Goal: Information Seeking & Learning: Get advice/opinions

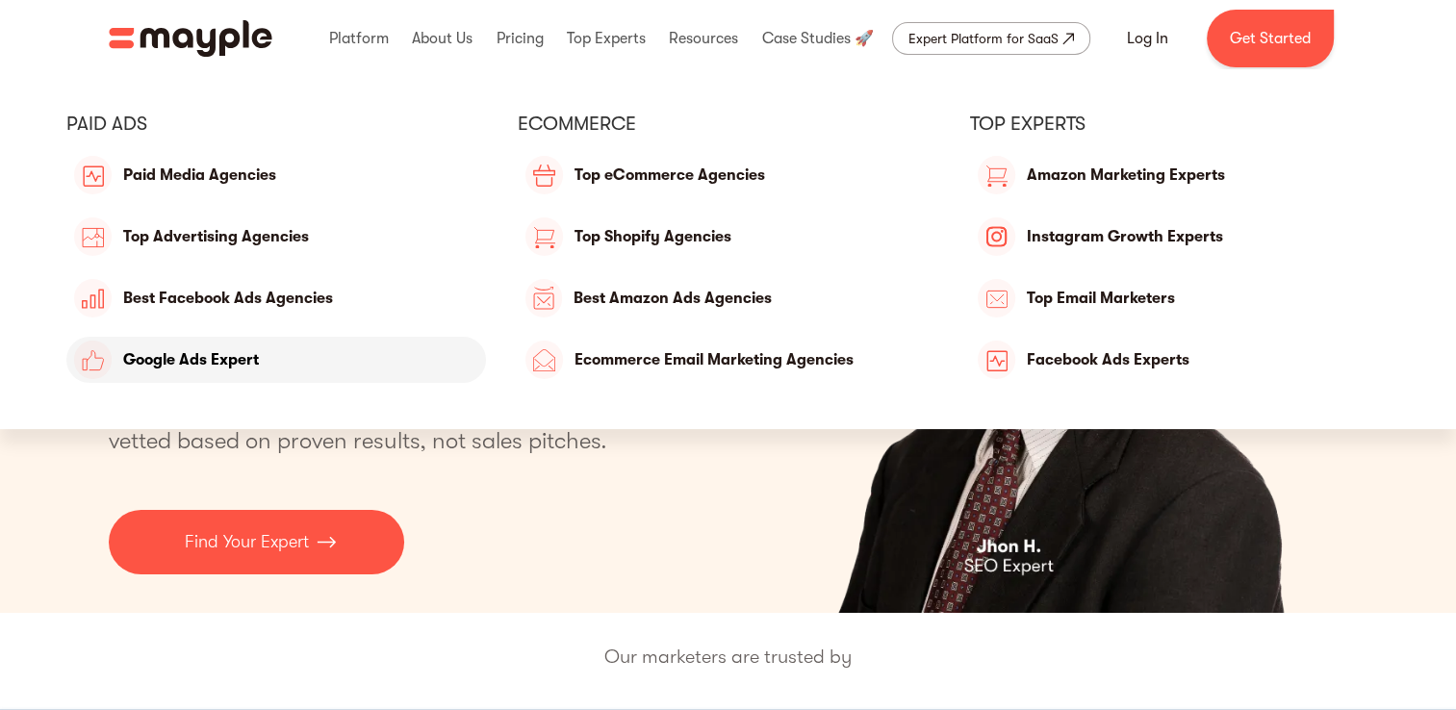
click at [259, 353] on link "Google Ads Expert" at bounding box center [276, 360] width 421 height 46
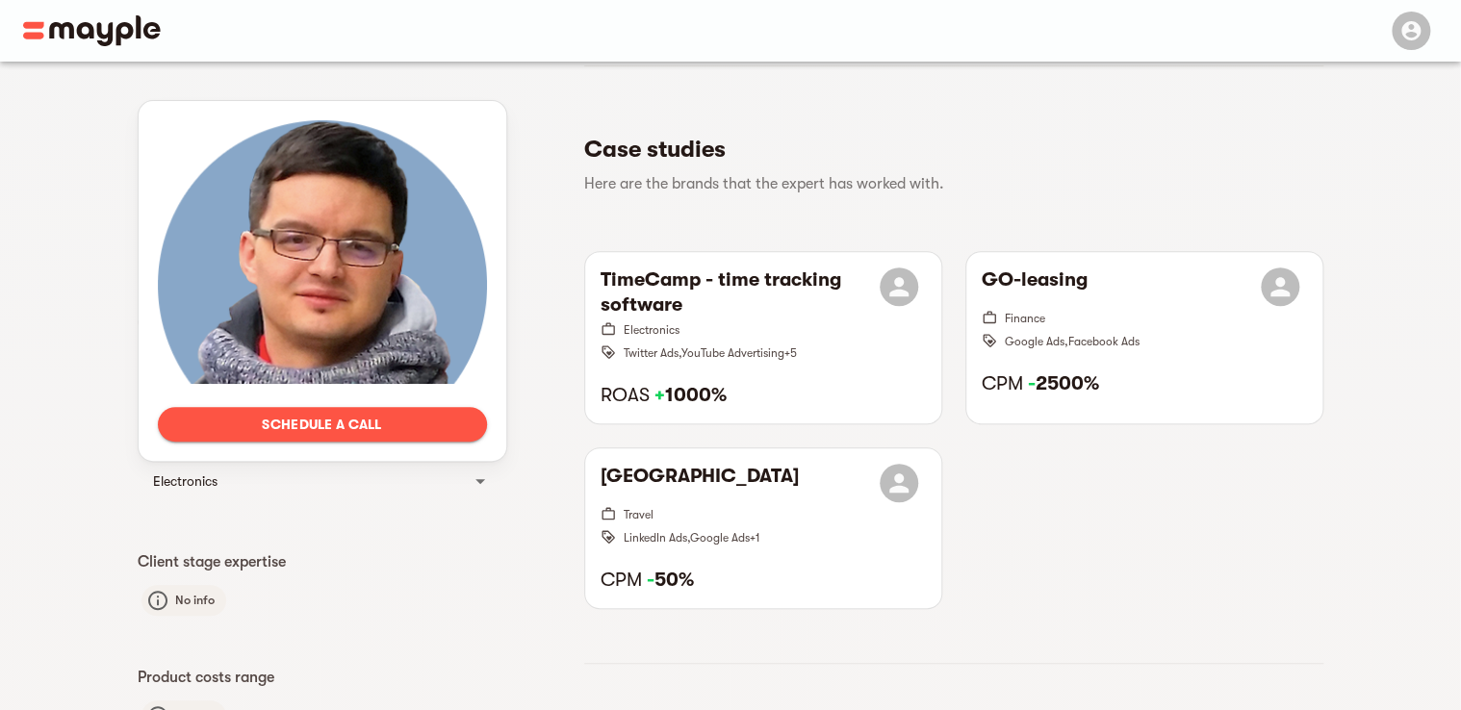
scroll to position [310, 0]
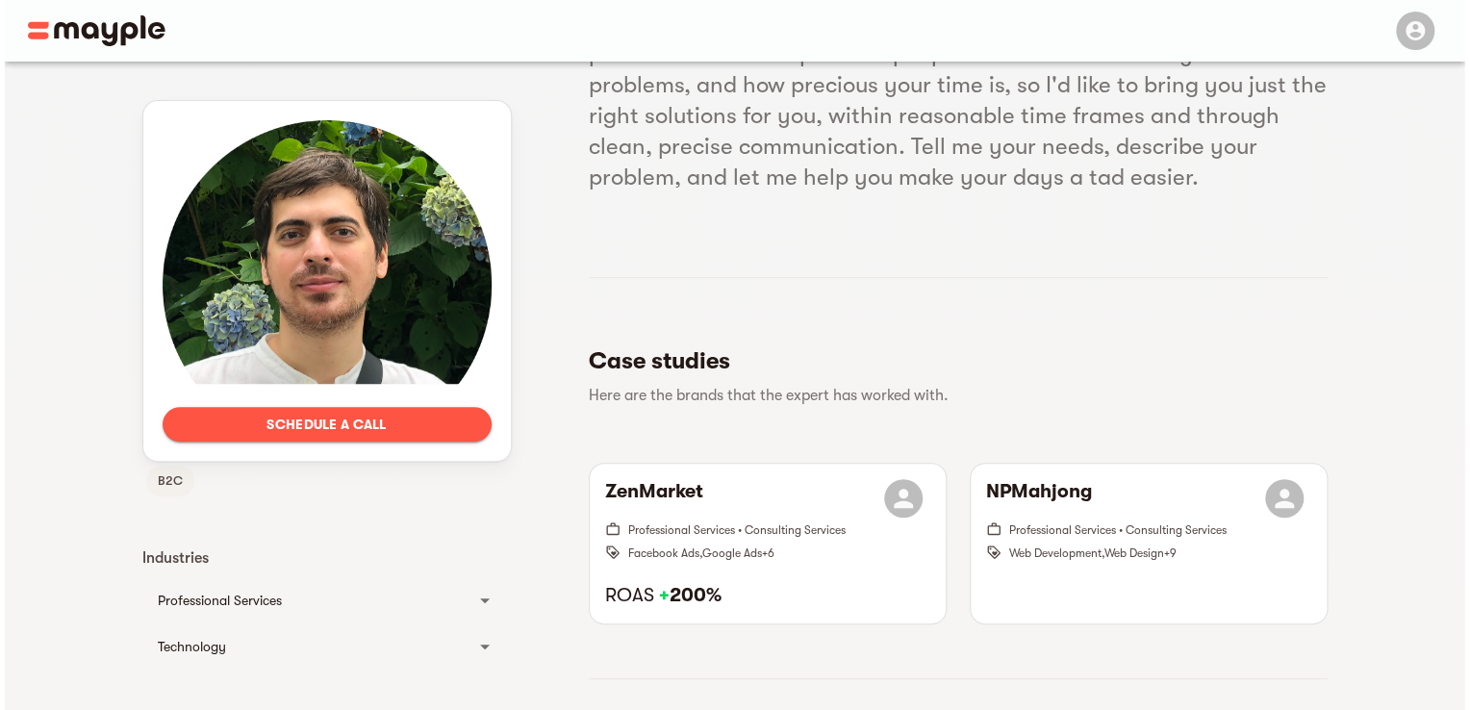
scroll to position [231, 0]
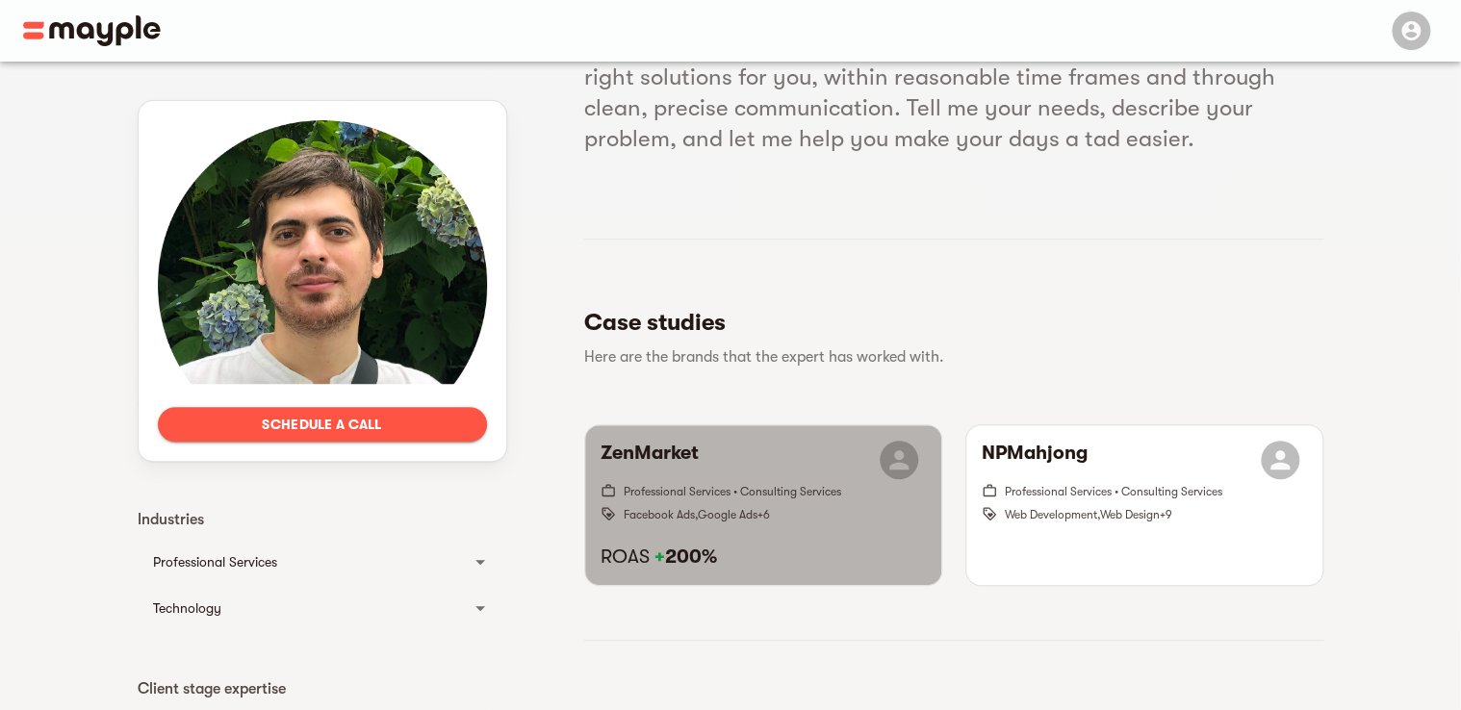
drag, startPoint x: 0, startPoint y: 0, endPoint x: 799, endPoint y: 504, distance: 944.5
click at [799, 504] on span "Facebook Ads , Google Ads + 6" at bounding box center [775, 513] width 302 height 23
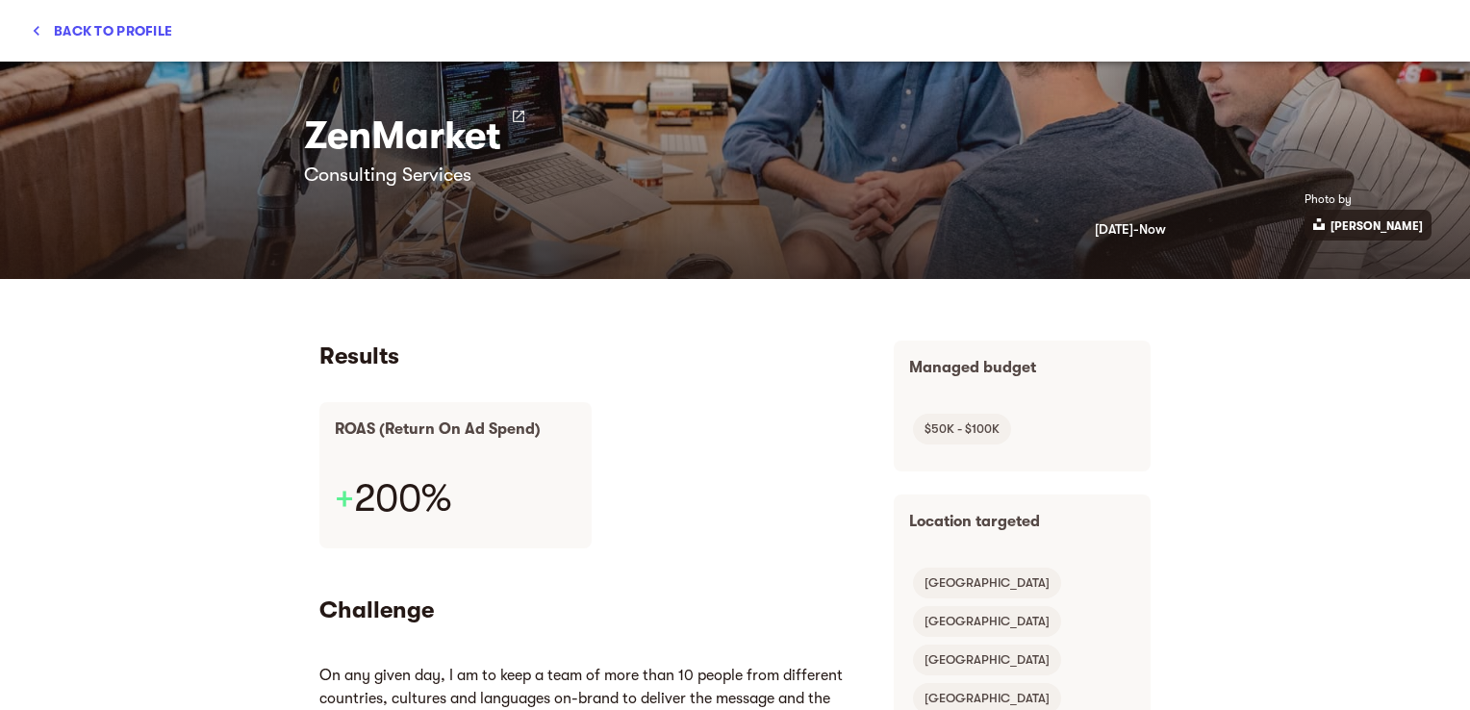
scroll to position [0, 0]
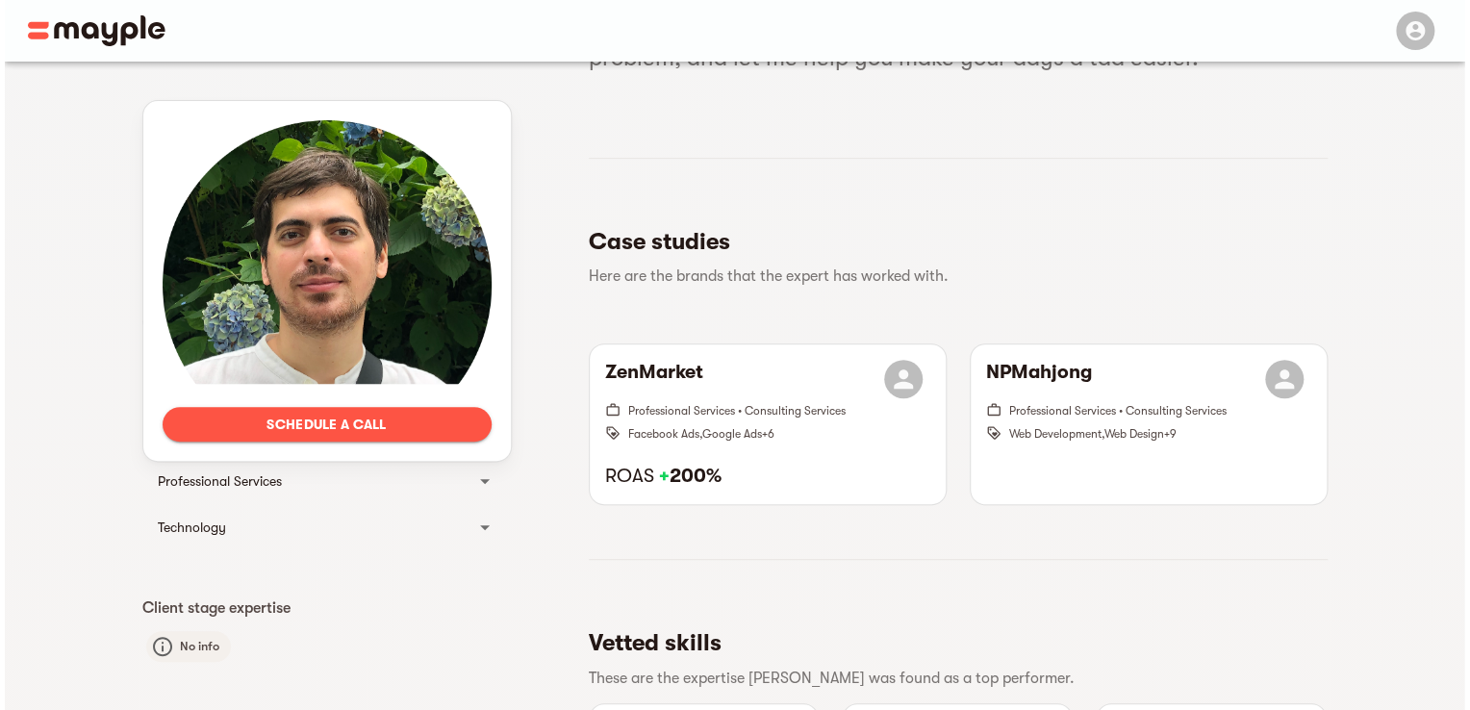
scroll to position [308, 0]
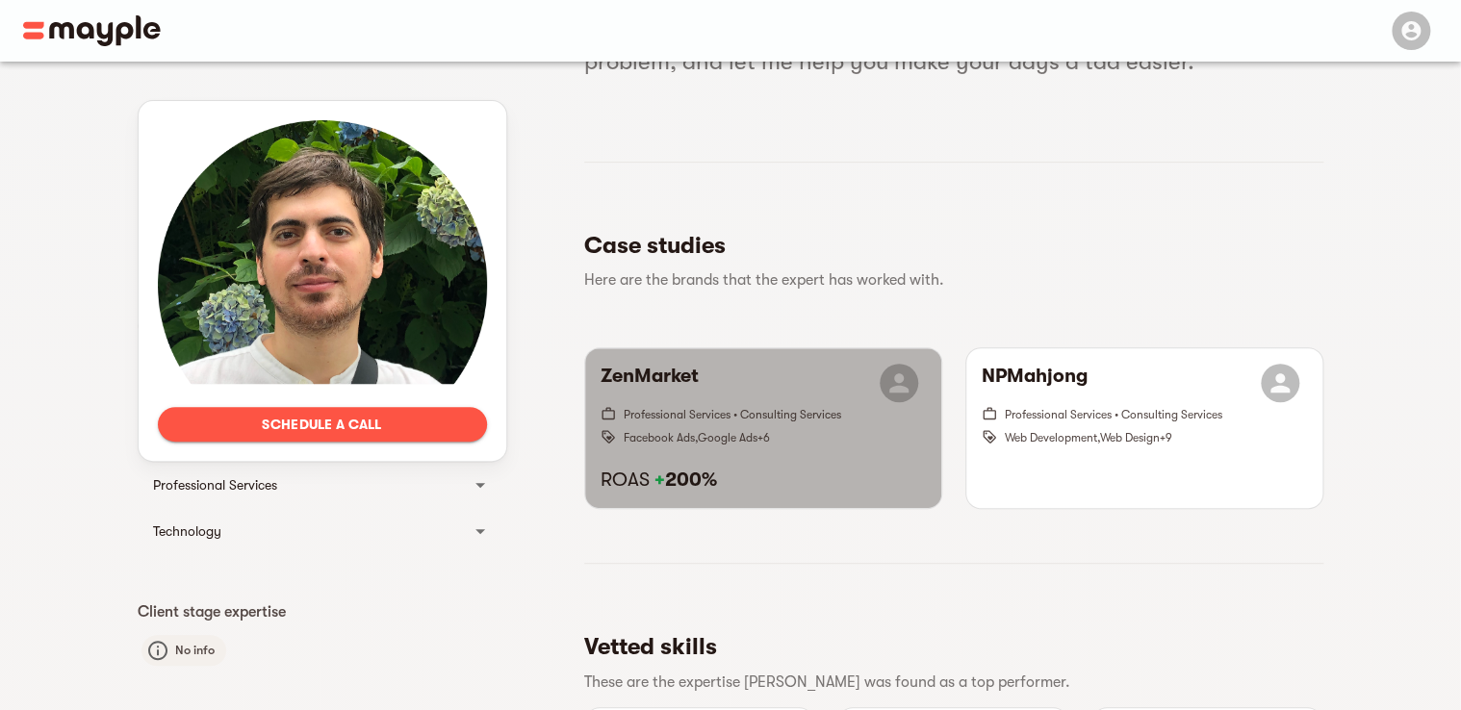
click at [831, 429] on span "Facebook Ads , Google Ads + 6" at bounding box center [775, 436] width 302 height 23
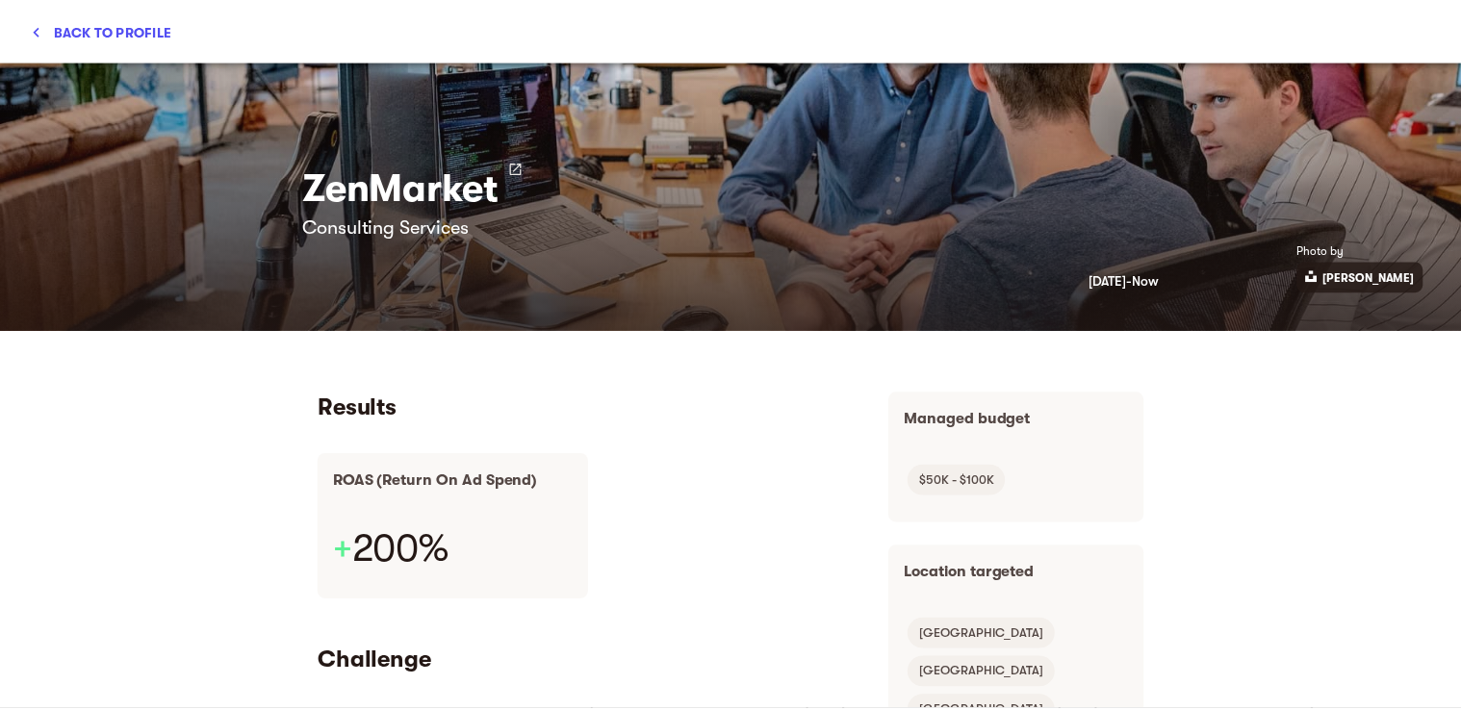
scroll to position [0, 0]
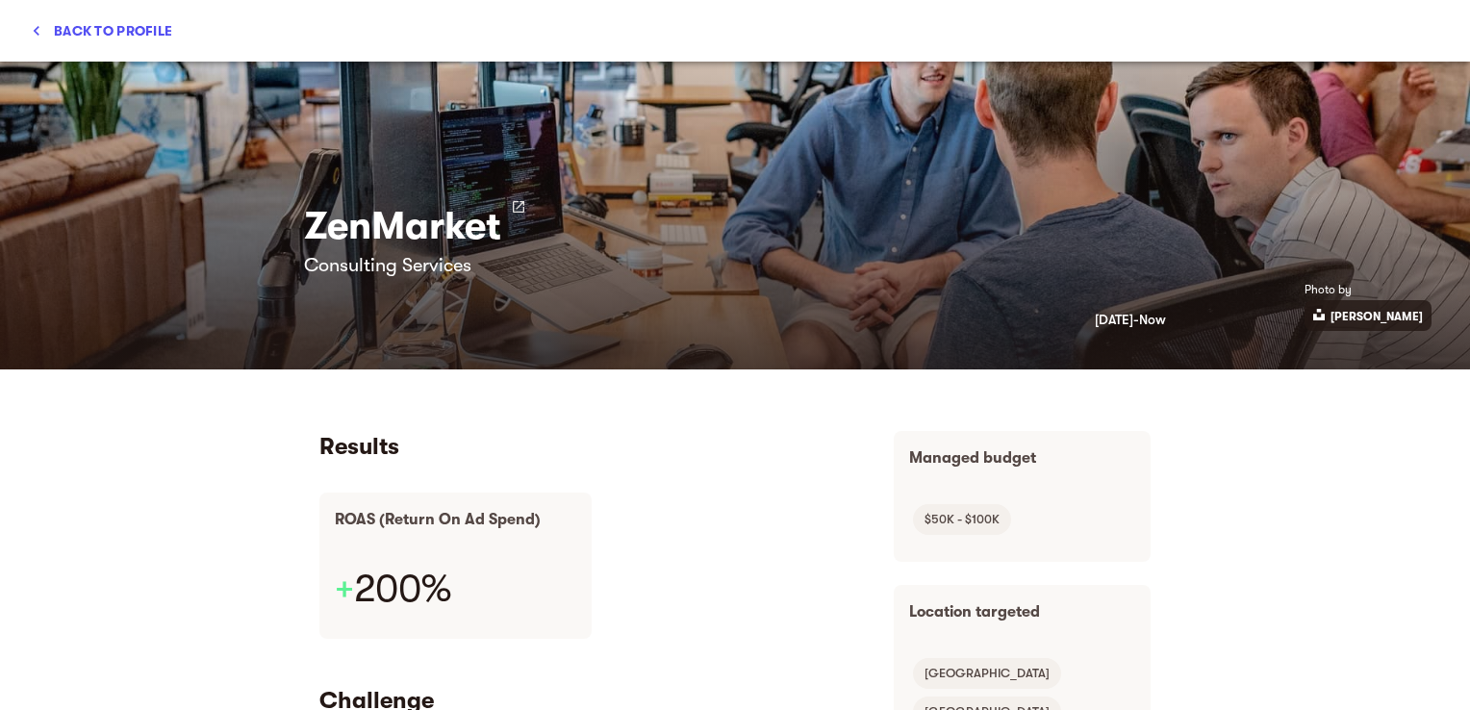
click at [53, 33] on span "Back to profile" at bounding box center [101, 30] width 141 height 23
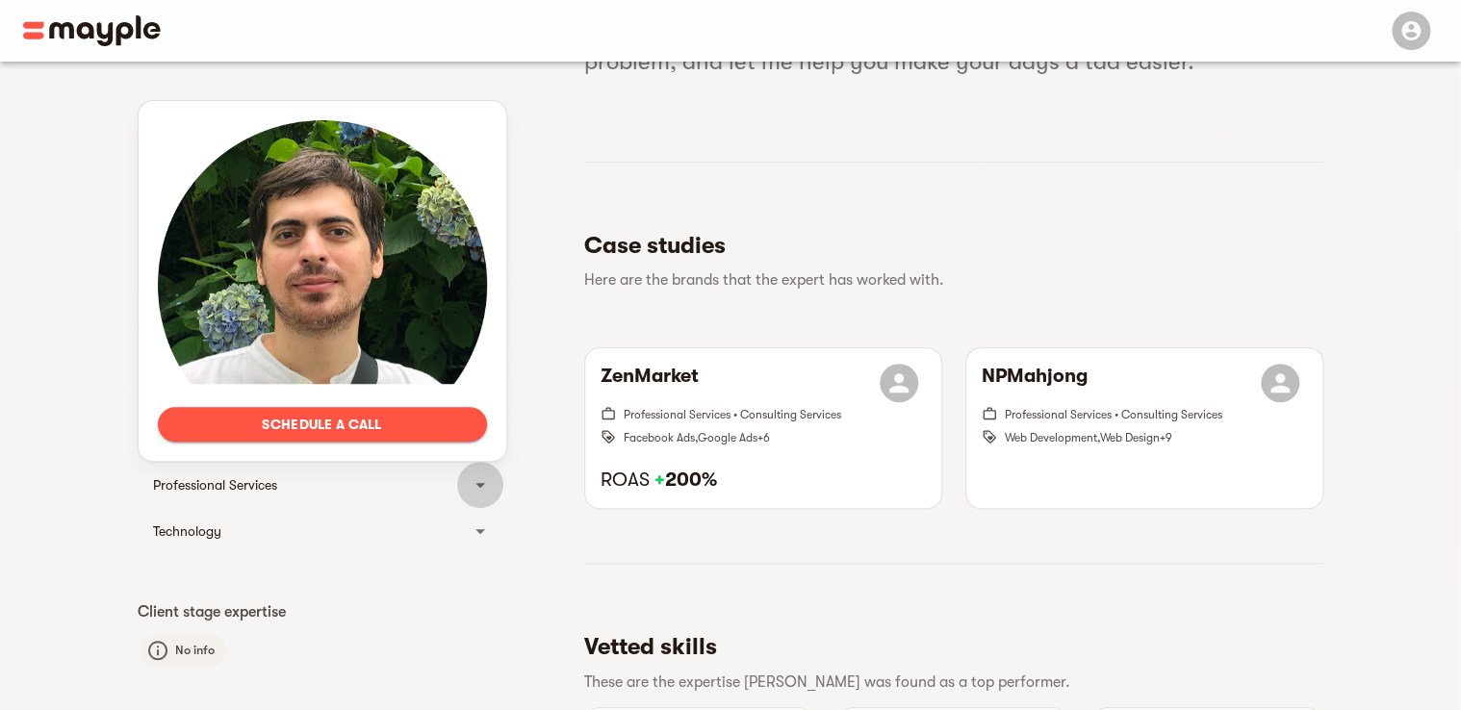
click at [470, 480] on icon at bounding box center [480, 484] width 23 height 23
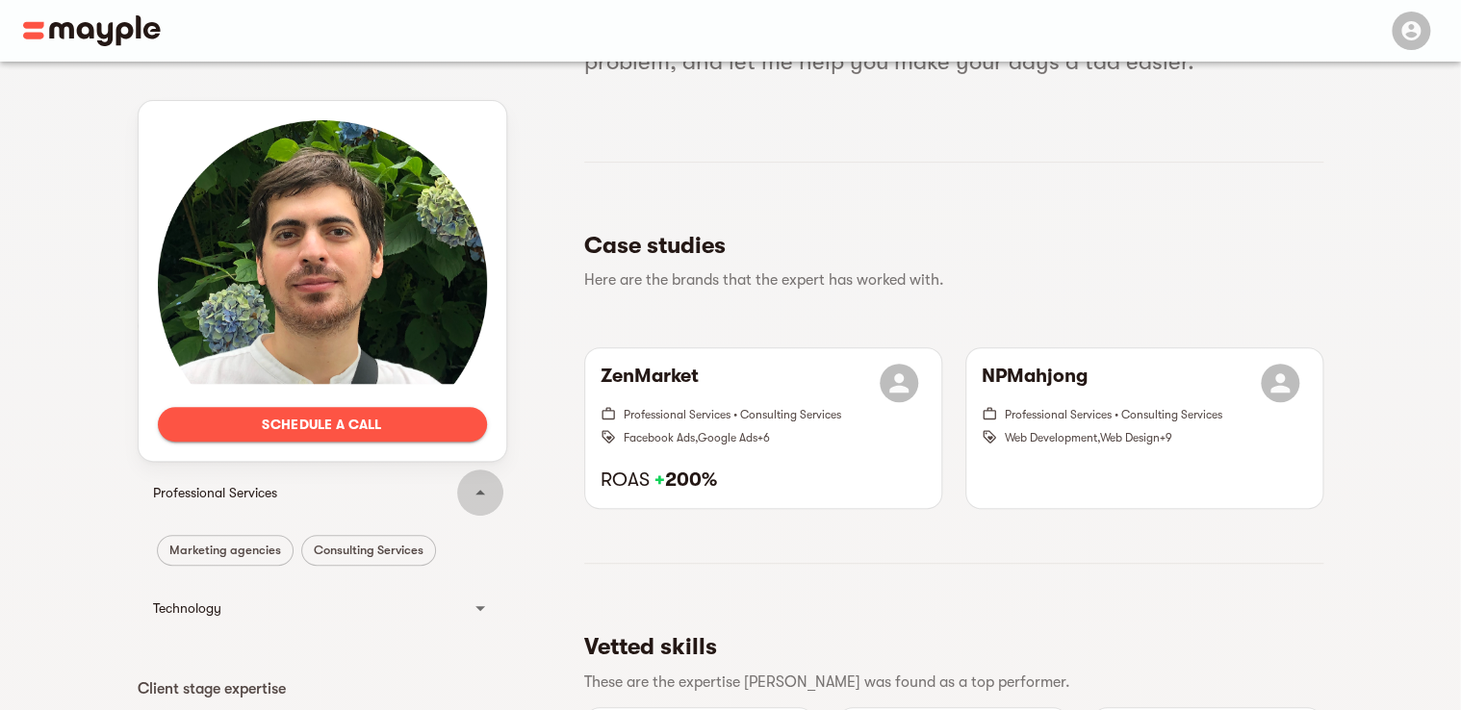
click at [470, 481] on icon at bounding box center [480, 492] width 23 height 23
